Goal: Complete application form

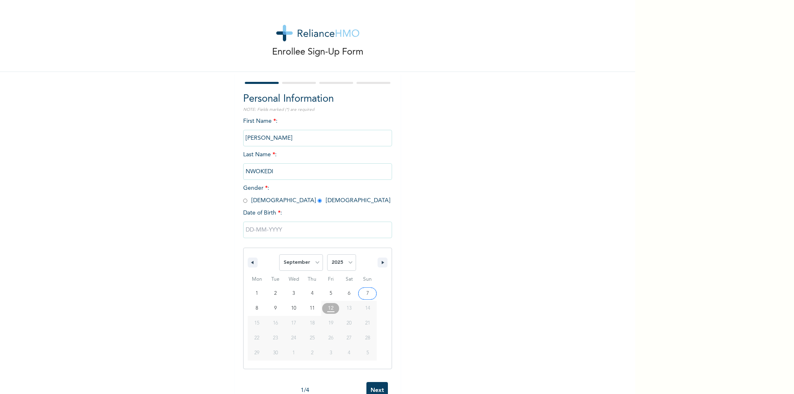
select select "8"
click at [342, 267] on select "2025 2024 2023 2022 2021 2020 2019 2018 2017 2016 2015 2014 2013 2012 2011 2010…" at bounding box center [341, 262] width 29 height 17
select select "1995"
click at [327, 255] on select "2025 2024 2023 2022 2021 2020 2019 2018 2017 2016 2015 2014 2013 2012 2011 2010…" at bounding box center [341, 262] width 29 height 17
type input "[DATE]"
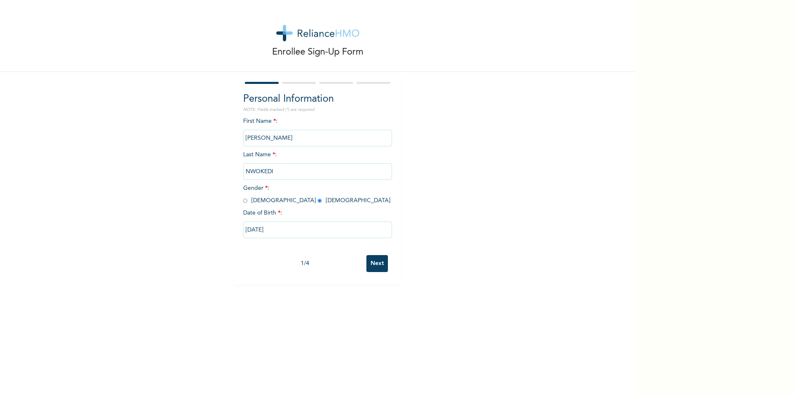
click at [374, 262] on input "Next" at bounding box center [377, 263] width 22 height 17
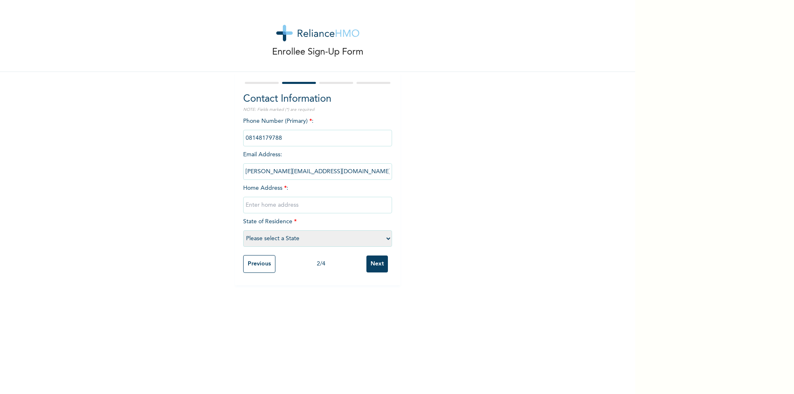
click at [264, 205] on input "text" at bounding box center [317, 205] width 149 height 17
type input "10 Calabar Street Street, Aba, Abia State"
click at [260, 239] on select "Please select a State Abia Abuja (FCT) Adamawa Akwa Ibom Anambra Bauchi Bayelsa…" at bounding box center [317, 238] width 149 height 17
select select "1"
click at [243, 230] on select "Please select a State Abia Abuja (FCT) Adamawa Akwa Ibom Anambra Bauchi Bayelsa…" at bounding box center [317, 238] width 149 height 17
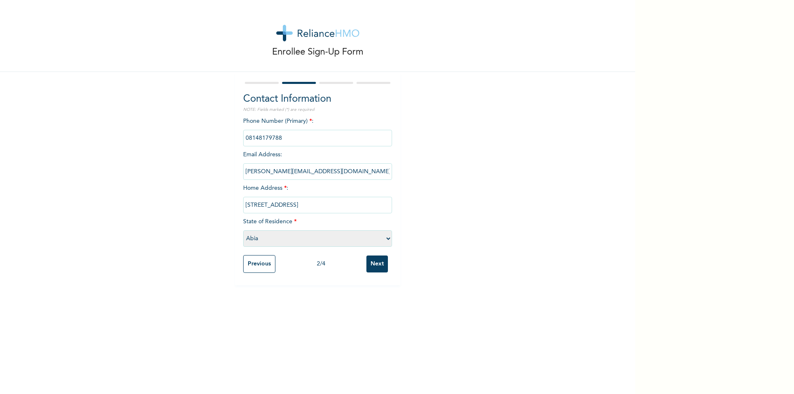
click at [378, 268] on input "Next" at bounding box center [377, 264] width 22 height 17
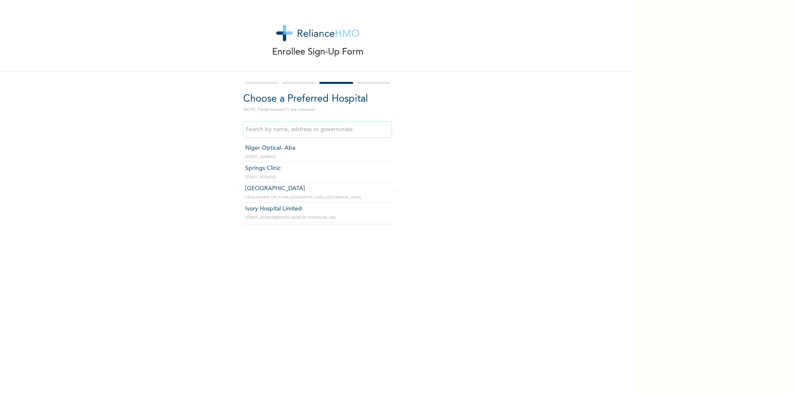
click at [279, 131] on input "text" at bounding box center [317, 129] width 149 height 17
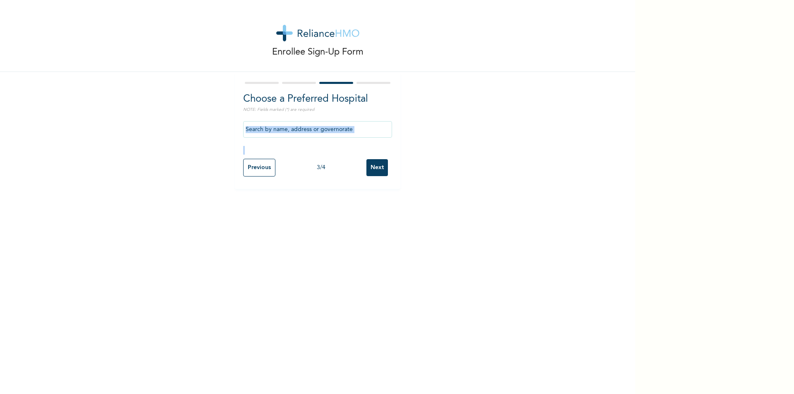
click at [389, 146] on div at bounding box center [317, 136] width 149 height 38
click at [180, 131] on div "Enrollee Sign-Up Form Choose a Preferred Hospital NOTE: Fields marked (*) are r…" at bounding box center [317, 94] width 635 height 189
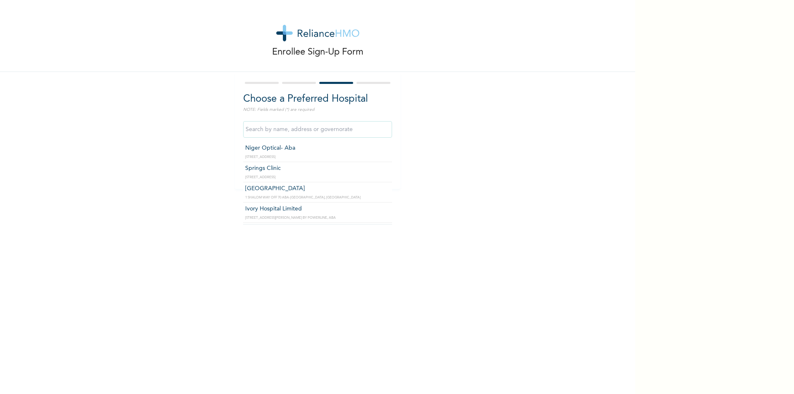
click at [339, 127] on input "text" at bounding box center [317, 129] width 149 height 17
click at [323, 133] on input "Simeone Specialist Hospital" at bounding box center [317, 129] width 149 height 17
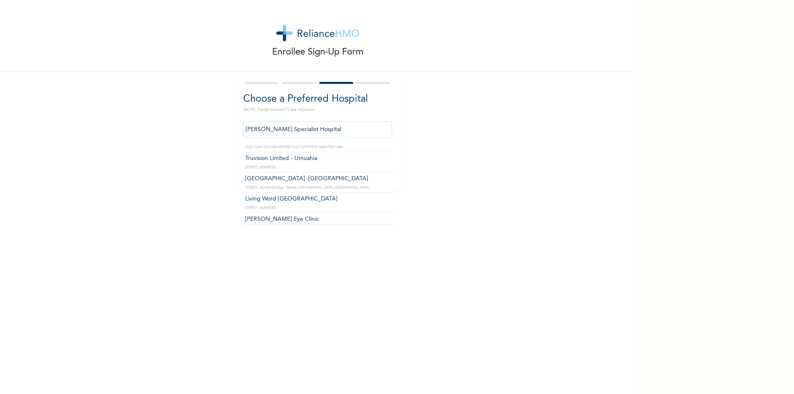
scroll to position [281, 0]
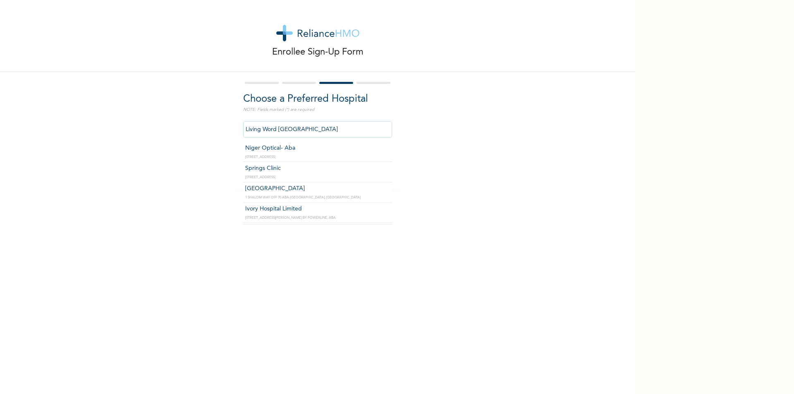
click at [320, 135] on input "Living Word Mission Hospital" at bounding box center [317, 129] width 149 height 17
type input "Simeone Specialist Hospital"
click at [380, 164] on input "Next" at bounding box center [377, 167] width 22 height 17
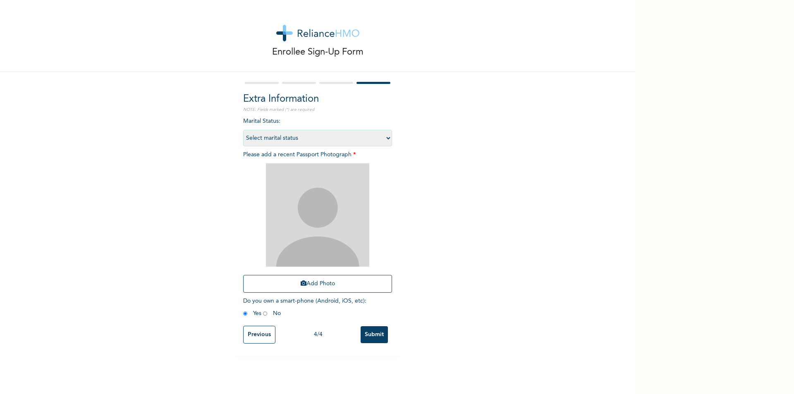
click at [382, 140] on select "Select marital status Single Married Divorced Widow/Widower" at bounding box center [317, 138] width 149 height 17
select select "1"
click at [243, 130] on select "Select marital status Single Married Divorced Widow/Widower" at bounding box center [317, 138] width 149 height 17
click at [316, 282] on button "Add Photo" at bounding box center [317, 284] width 149 height 18
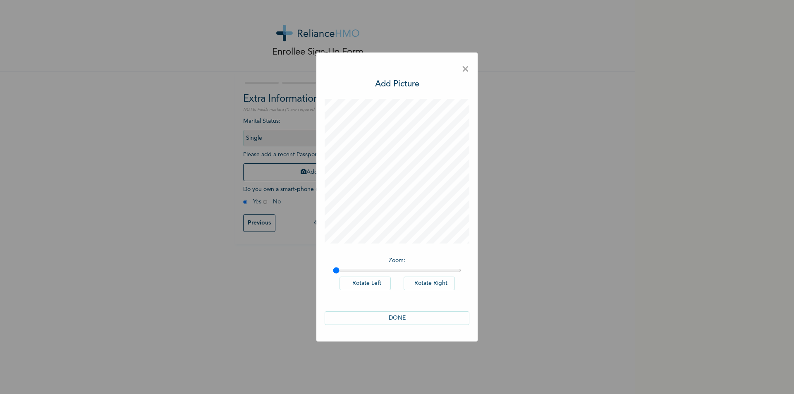
click at [400, 317] on button "DONE" at bounding box center [397, 318] width 145 height 14
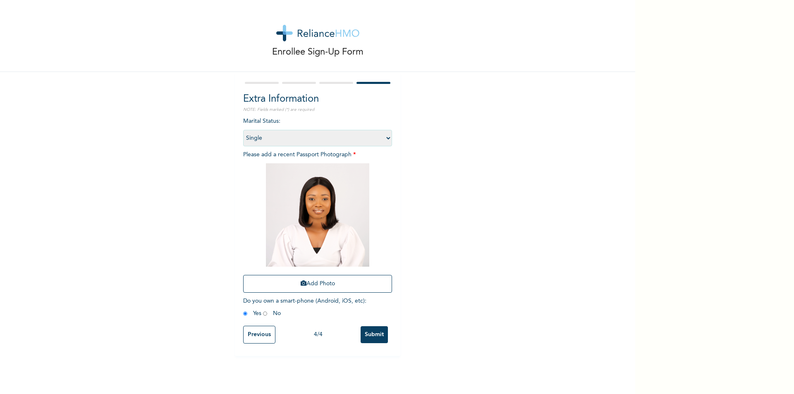
click at [373, 335] on input "Submit" at bounding box center [374, 334] width 27 height 17
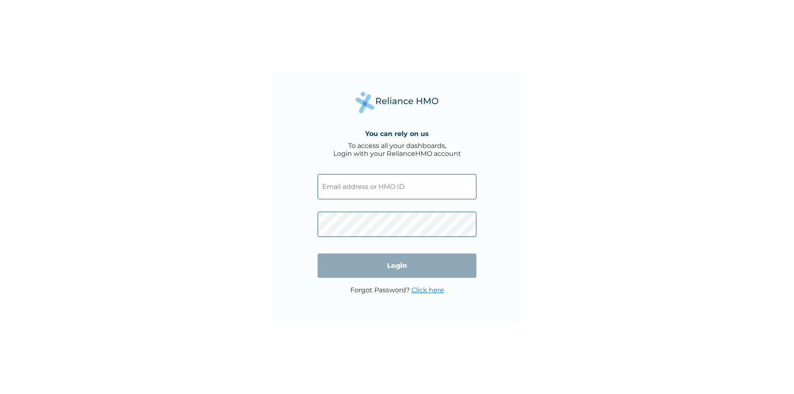
click at [339, 190] on input "text" at bounding box center [397, 186] width 159 height 25
paste input "TZS/10008/A"
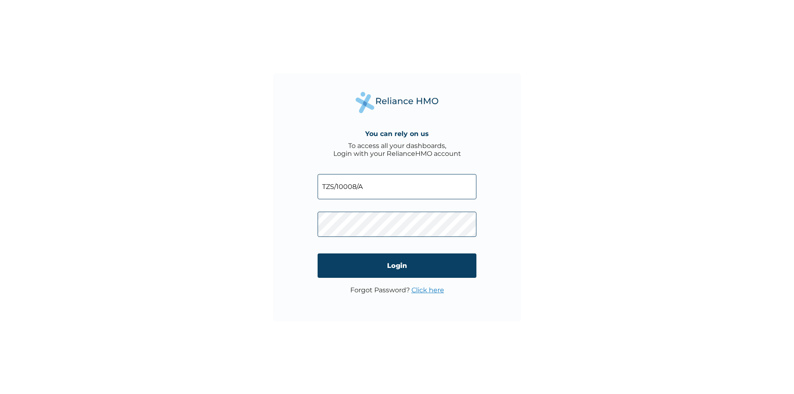
type input "TZS/10008/A"
click at [372, 271] on input "Login" at bounding box center [397, 265] width 159 height 24
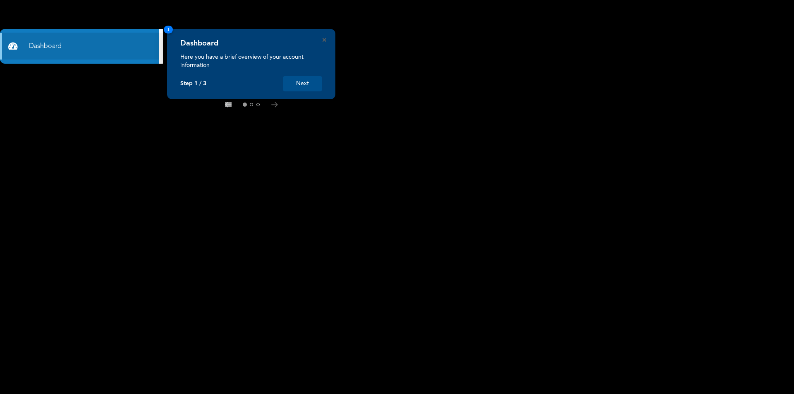
click at [299, 88] on button "Next" at bounding box center [302, 83] width 39 height 15
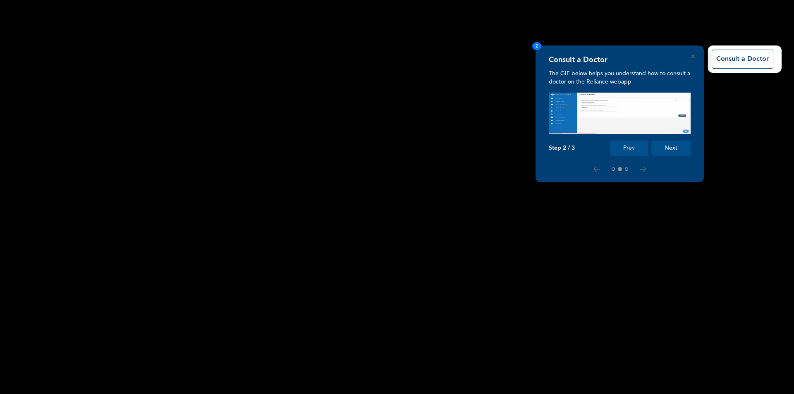
click at [731, 47] on div "Consult a Doctor" at bounding box center [476, 59] width 619 height 36
click at [727, 64] on button "Consult a Doctor" at bounding box center [743, 59] width 62 height 19
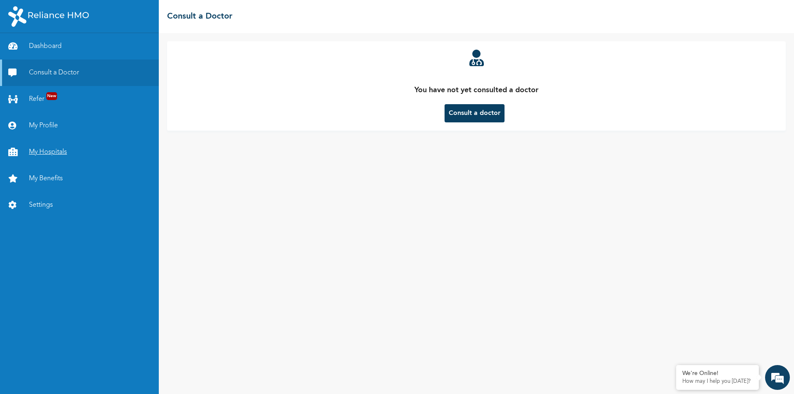
click at [53, 156] on link "My Hospitals" at bounding box center [79, 152] width 159 height 26
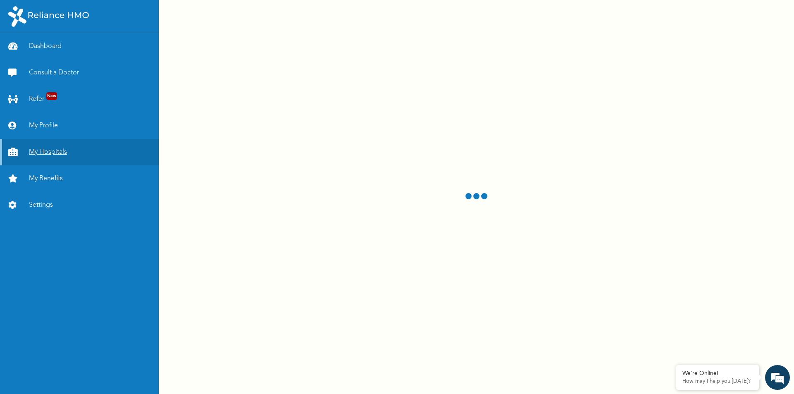
click at [53, 156] on link "My Hospitals" at bounding box center [79, 152] width 159 height 26
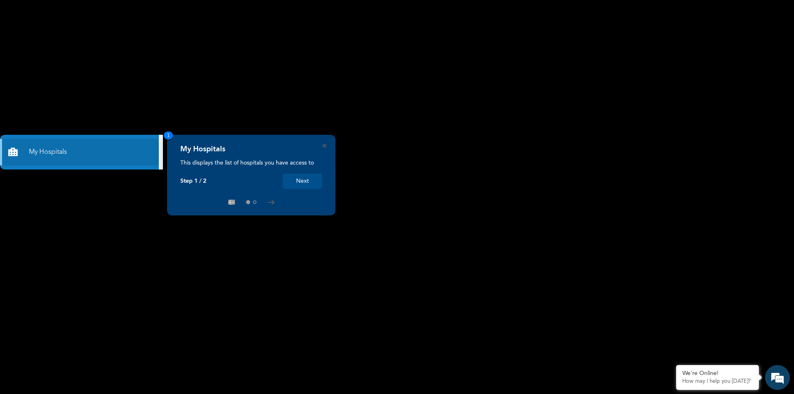
click at [322, 147] on div "My Hospitals" at bounding box center [251, 152] width 142 height 14
click at [326, 146] on div "My Hospitals This displays the list of hospitals you have access to Step 1 / 2 …" at bounding box center [251, 175] width 168 height 81
click at [303, 182] on button "Next" at bounding box center [302, 181] width 39 height 15
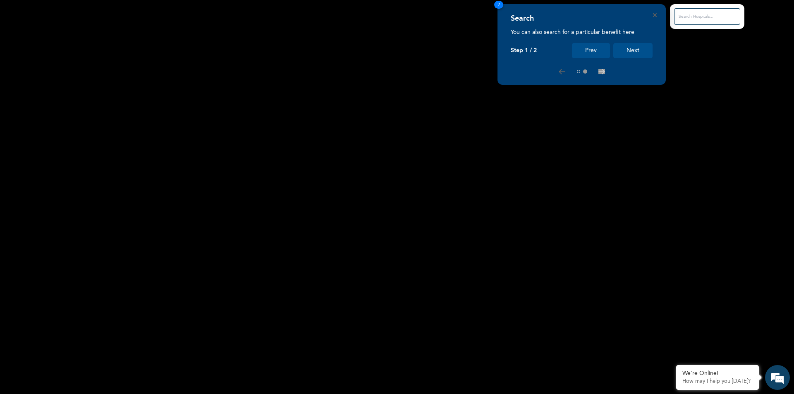
click at [630, 51] on button "Next" at bounding box center [632, 50] width 39 height 15
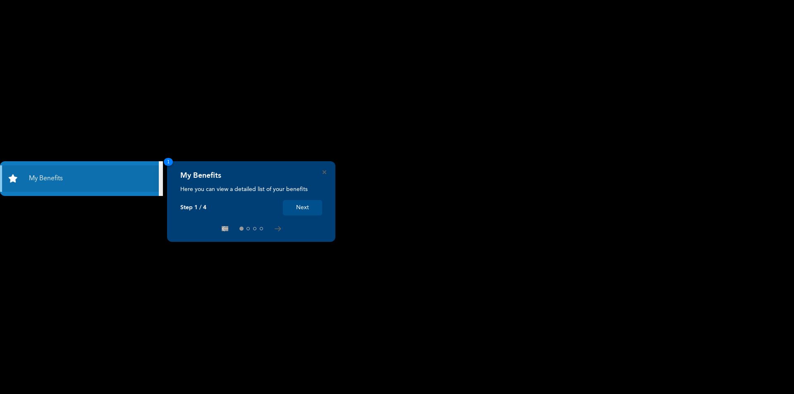
click at [310, 210] on button "Next" at bounding box center [302, 207] width 39 height 15
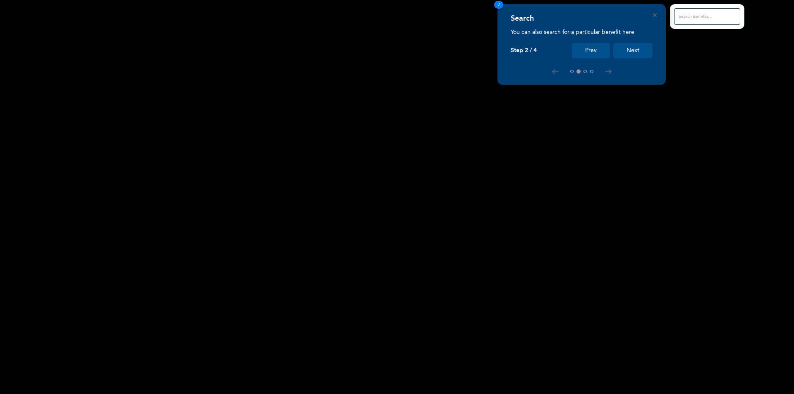
click at [631, 53] on button "Next" at bounding box center [632, 50] width 39 height 15
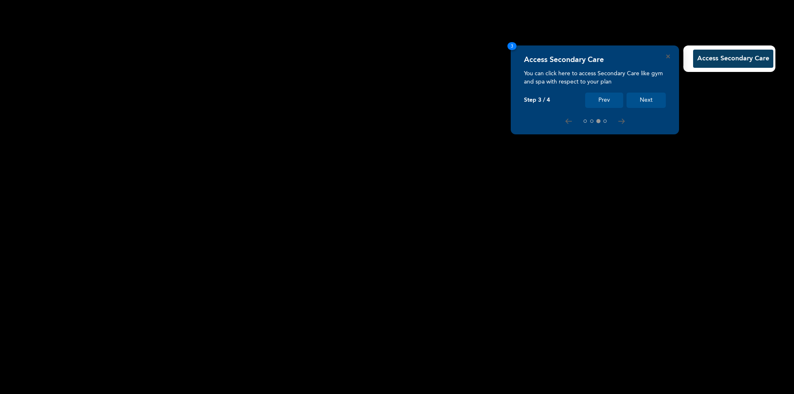
click at [703, 63] on button "Access Secondary Care" at bounding box center [733, 59] width 80 height 18
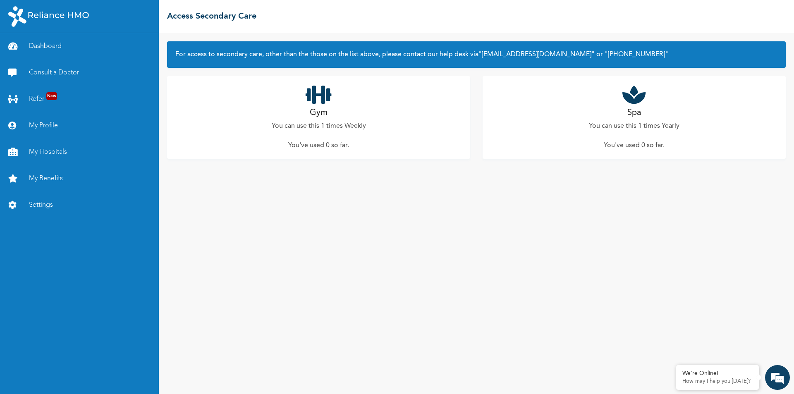
click at [321, 147] on p "You've used 0 so far ." at bounding box center [318, 146] width 61 height 10
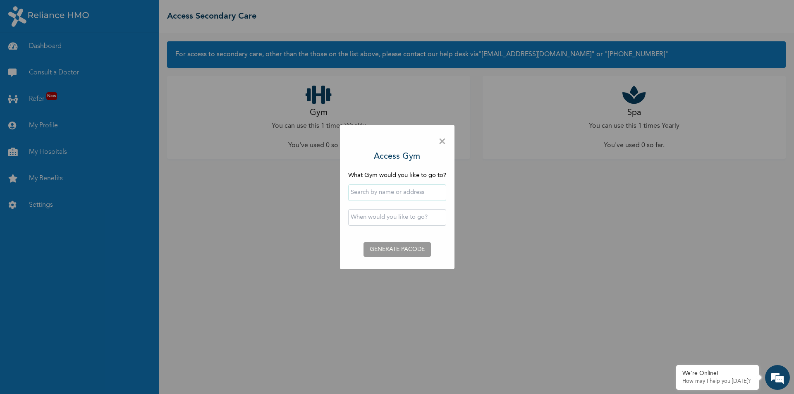
click at [68, 152] on div "× Access Gym What Gym would you like to go to? ‹ September 2025 › Su Mo Tu We T…" at bounding box center [397, 197] width 794 height 394
click at [446, 142] on span "×" at bounding box center [442, 141] width 8 height 17
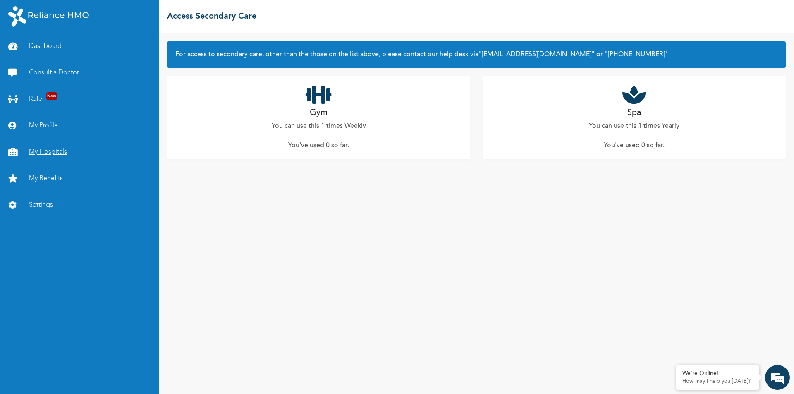
click at [60, 150] on link "My Hospitals" at bounding box center [79, 152] width 159 height 26
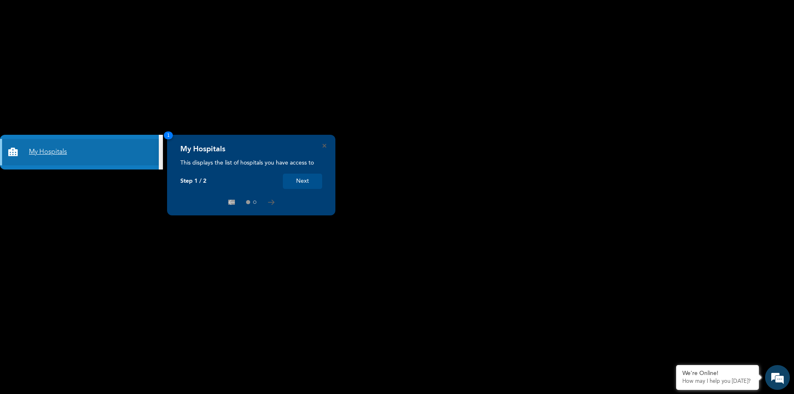
click at [53, 152] on link "My Hospitals" at bounding box center [79, 152] width 159 height 26
click at [270, 200] on icon at bounding box center [271, 202] width 7 height 5
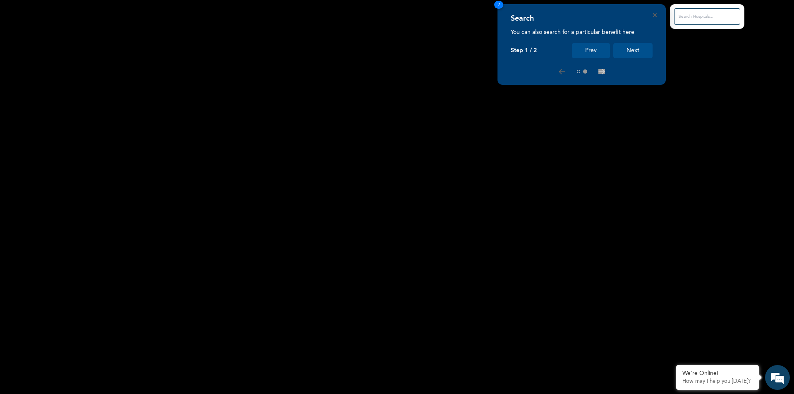
click at [628, 51] on button "Next" at bounding box center [632, 50] width 39 height 15
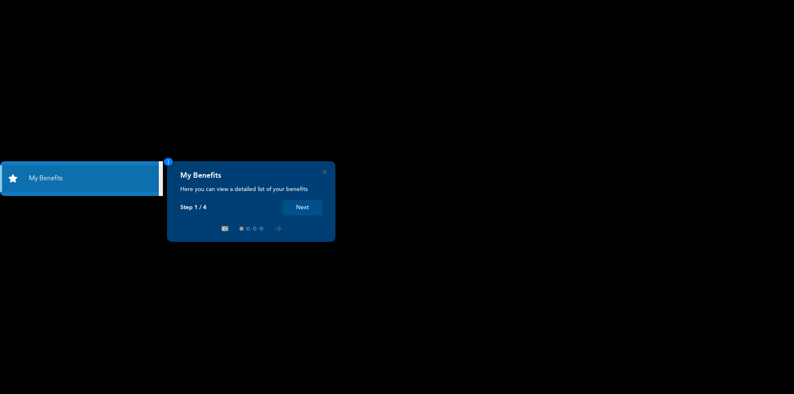
click at [226, 186] on p "Here you can view a detailed list of your benefits" at bounding box center [251, 189] width 142 height 8
click at [291, 208] on button "Next" at bounding box center [302, 207] width 39 height 15
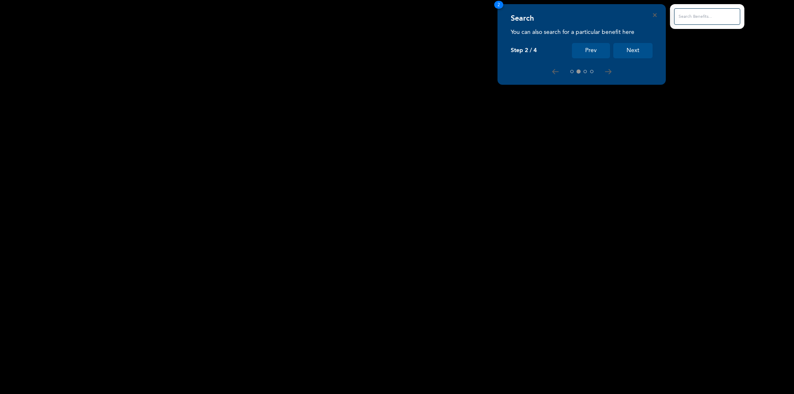
click at [628, 49] on button "Next" at bounding box center [632, 50] width 39 height 15
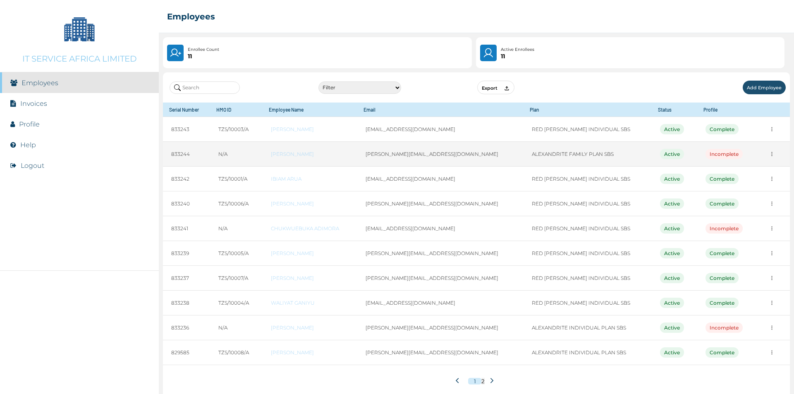
scroll to position [7, 0]
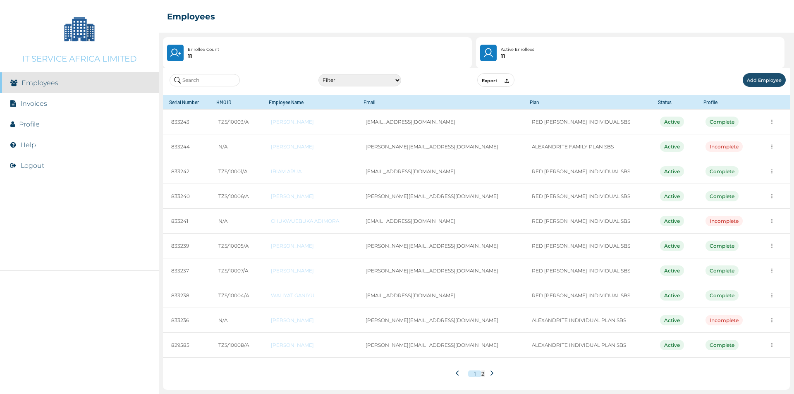
click at [53, 106] on li "Invoices" at bounding box center [79, 103] width 159 height 21
click at [34, 126] on link "Profile" at bounding box center [29, 124] width 21 height 8
